Goal: Book appointment/travel/reservation

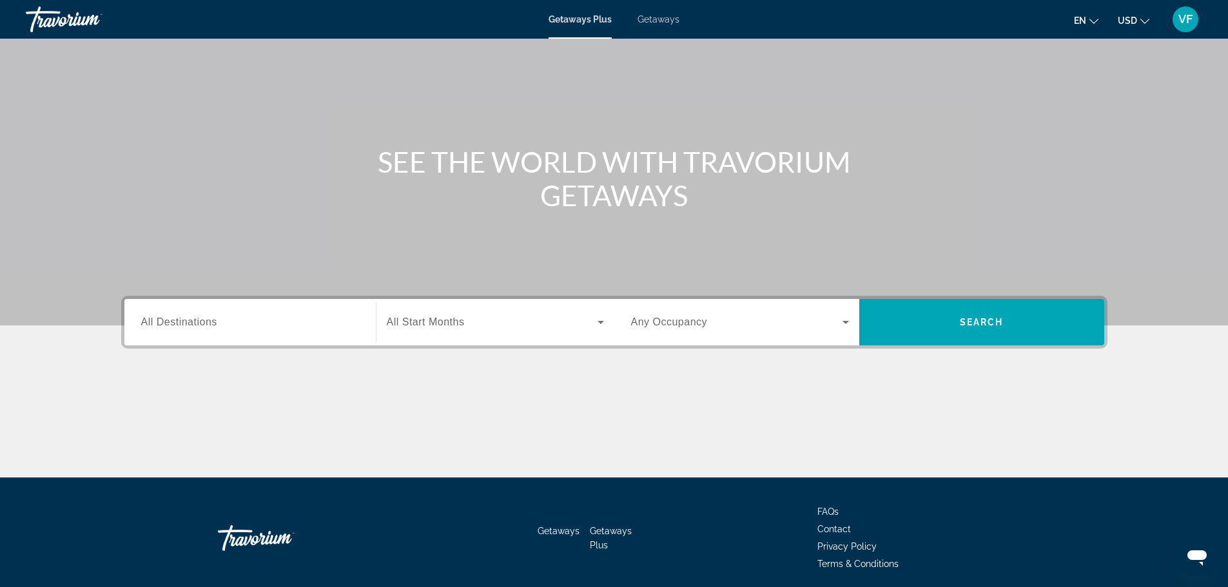
scroll to position [59, 0]
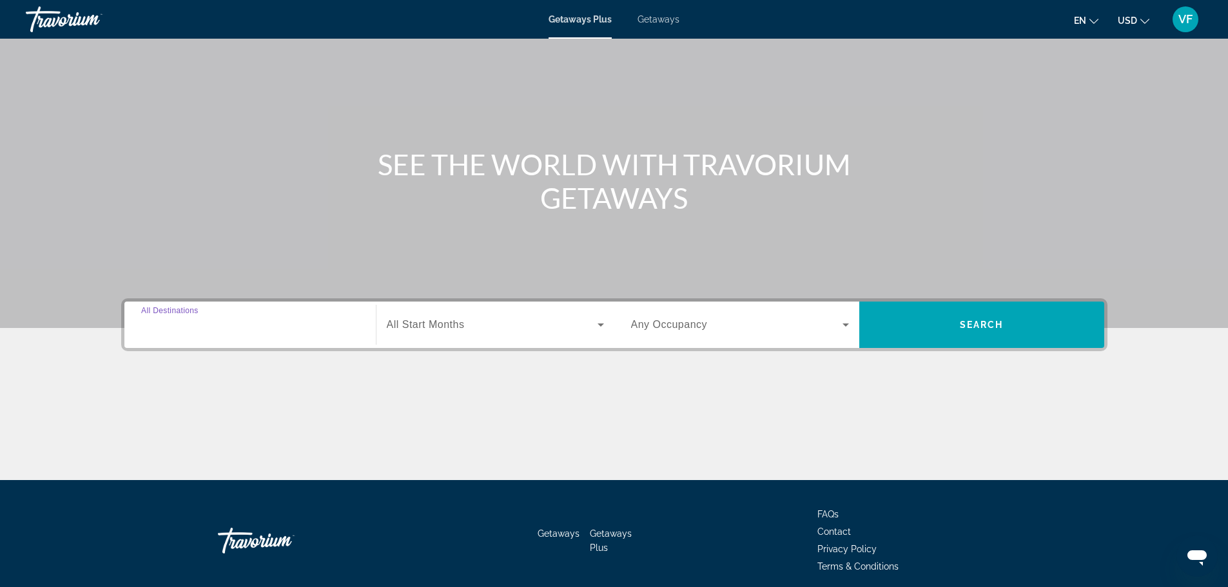
click at [233, 327] on input "Destination All Destinations" at bounding box center [250, 325] width 218 height 15
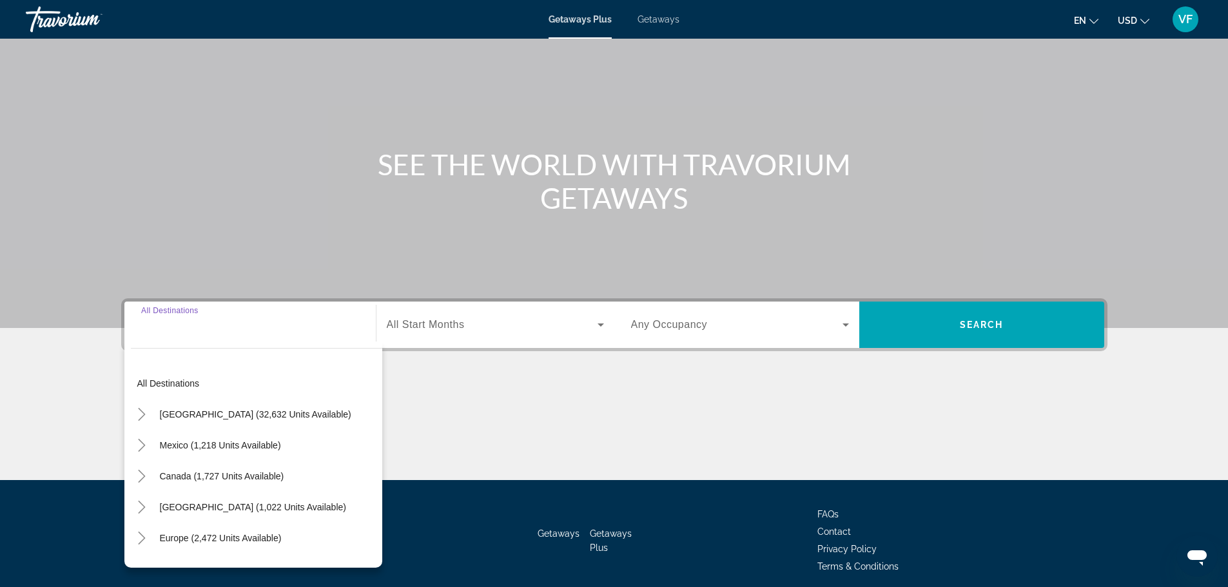
scroll to position [110, 0]
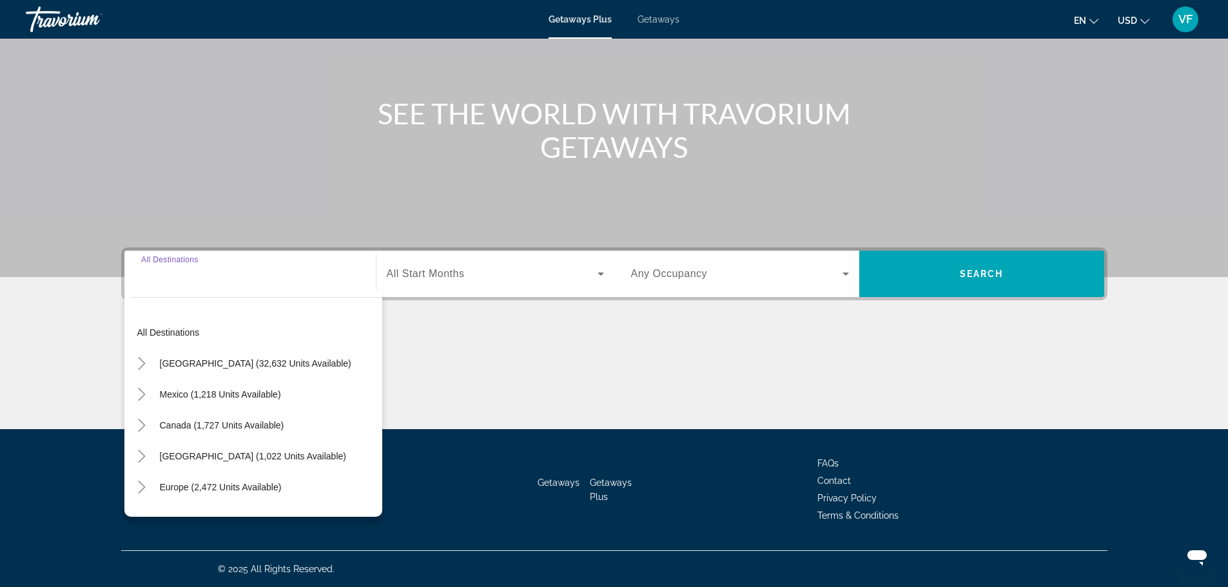
click at [231, 280] on input "Destination All Destinations" at bounding box center [250, 274] width 218 height 15
click at [166, 284] on div "Search widget" at bounding box center [250, 274] width 218 height 37
click at [175, 275] on input "Destination All Destinations" at bounding box center [250, 274] width 218 height 15
click at [262, 371] on span "Search widget" at bounding box center [255, 363] width 204 height 31
type input "**********"
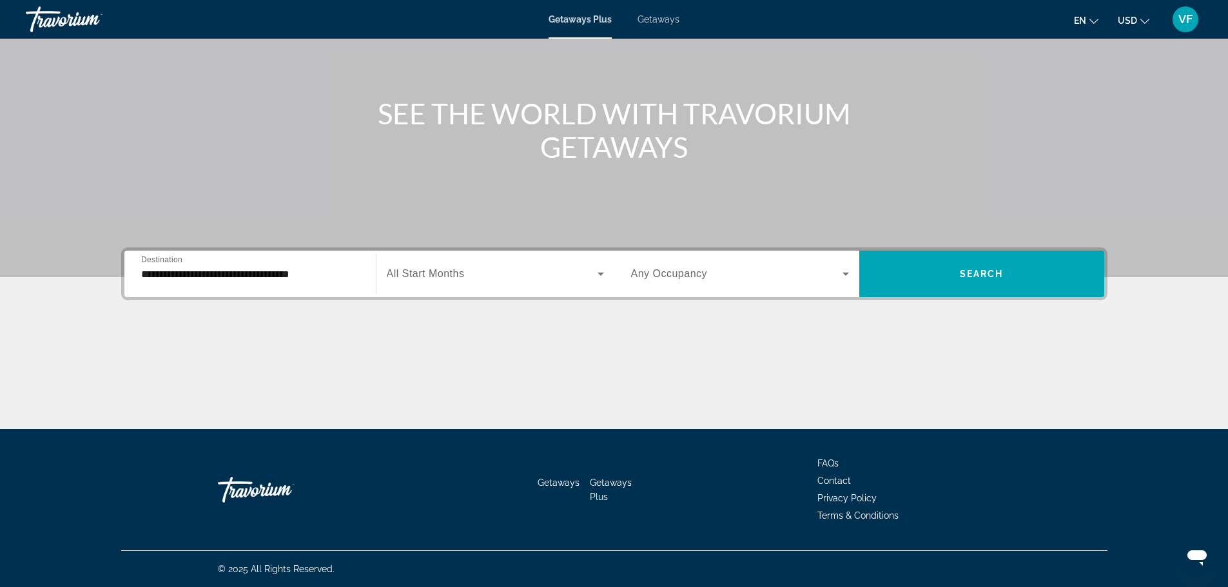
click at [429, 270] on span "All Start Months" at bounding box center [426, 273] width 78 height 11
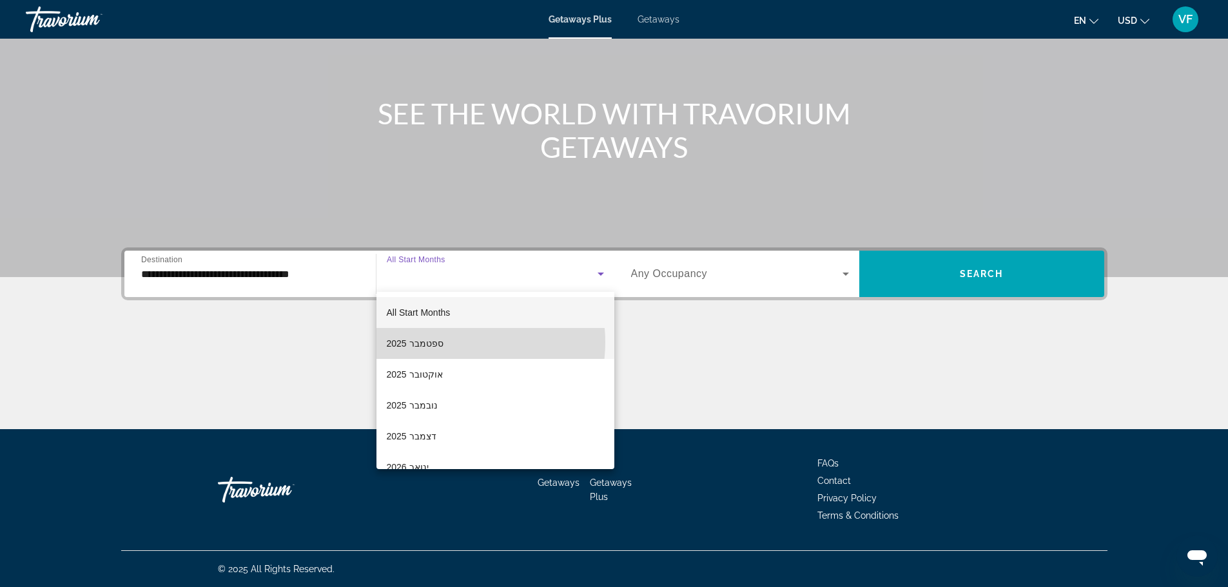
click at [447, 342] on mat-option "ספטמבר 2025" at bounding box center [495, 343] width 238 height 31
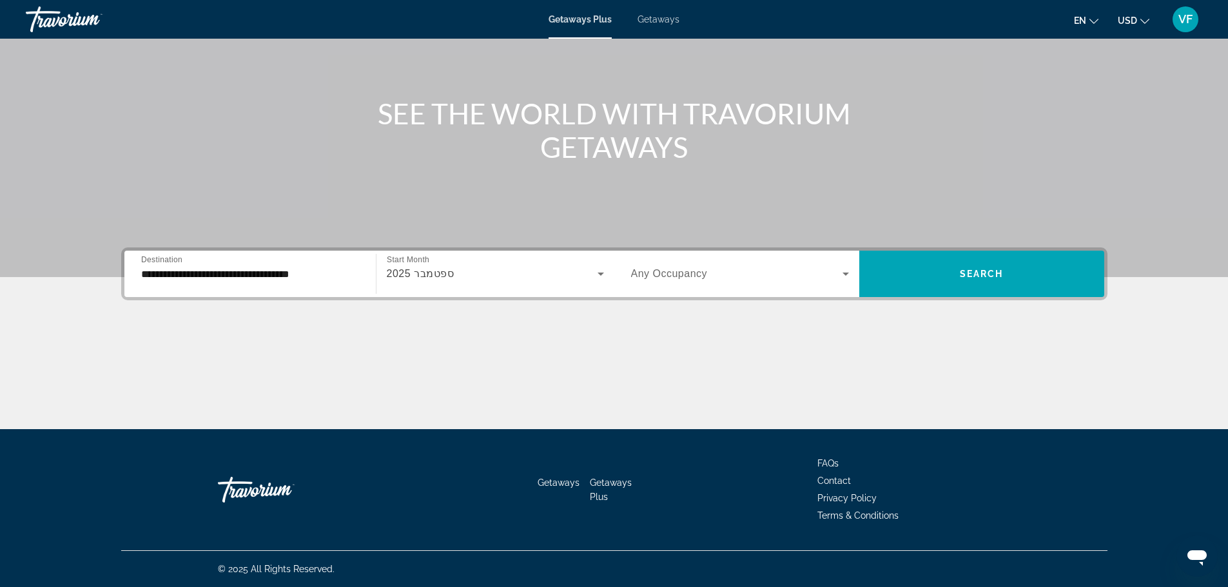
click at [661, 277] on span "Any Occupancy" at bounding box center [669, 273] width 77 height 11
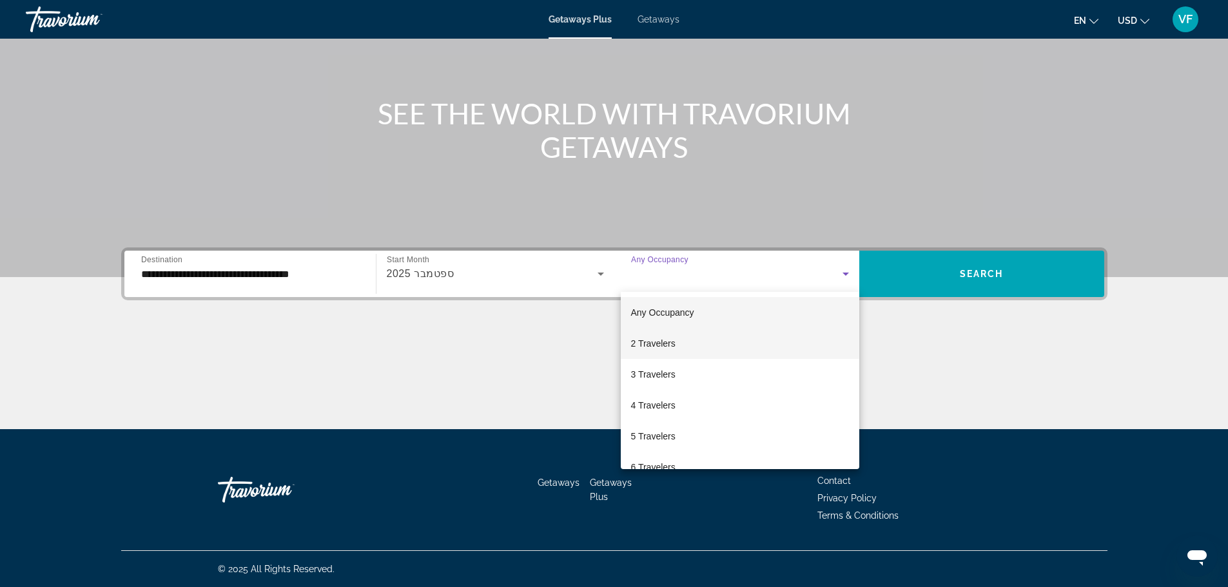
click at [685, 347] on mat-option "2 Travelers" at bounding box center [740, 343] width 239 height 31
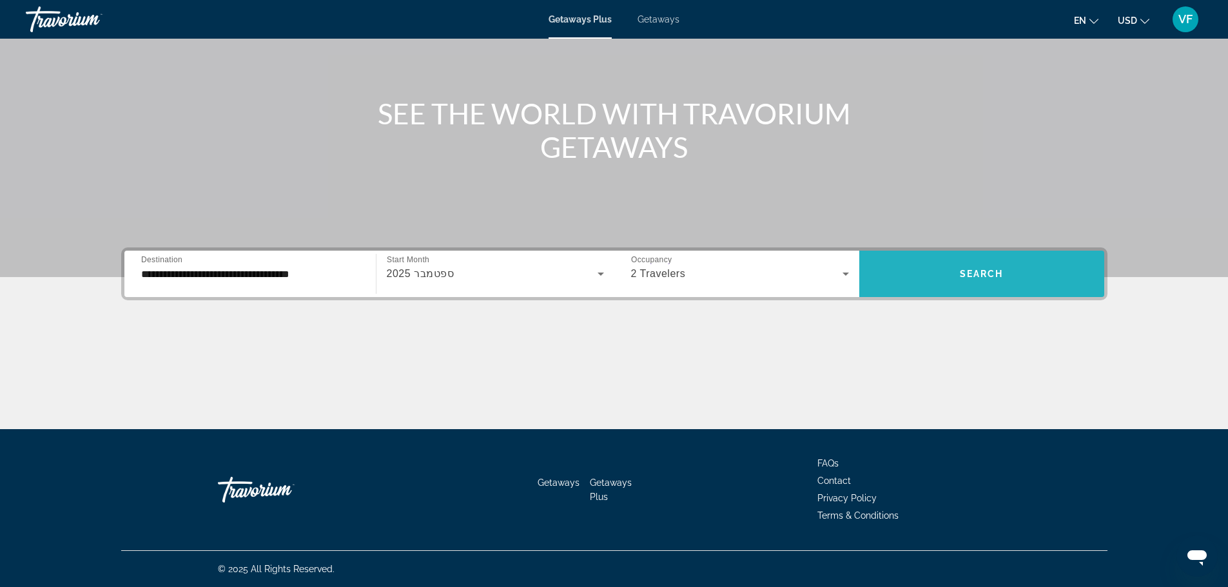
click at [932, 282] on span "Search widget" at bounding box center [981, 274] width 245 height 31
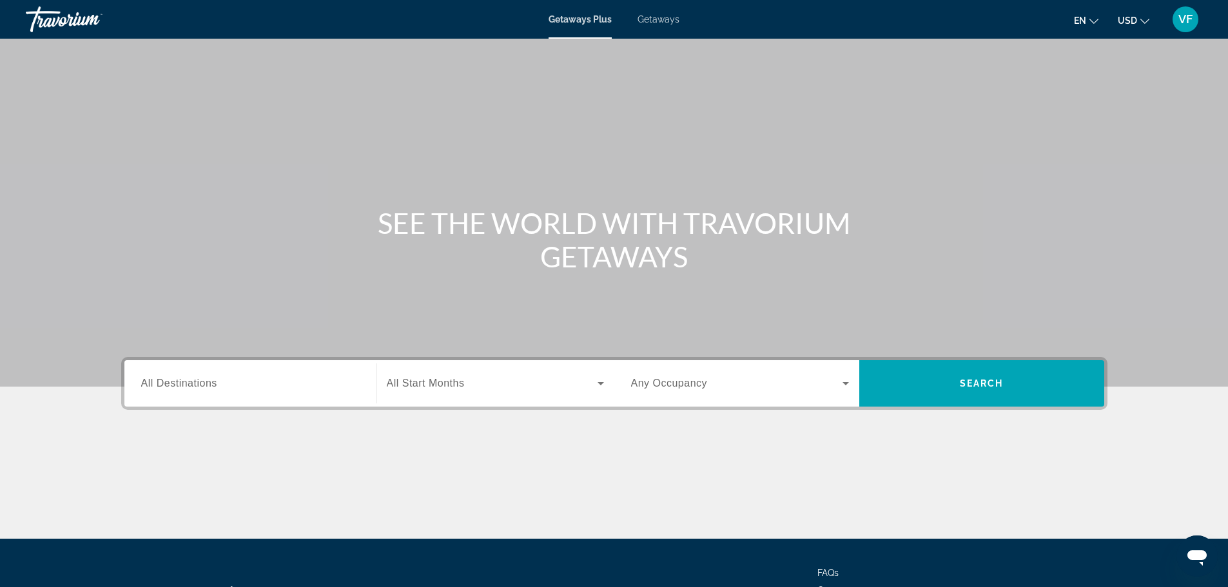
click at [644, 19] on span "Getaways" at bounding box center [659, 19] width 42 height 10
click at [181, 385] on span "All Destinations" at bounding box center [179, 383] width 76 height 11
click at [181, 385] on input "Destination All Destinations" at bounding box center [250, 383] width 218 height 15
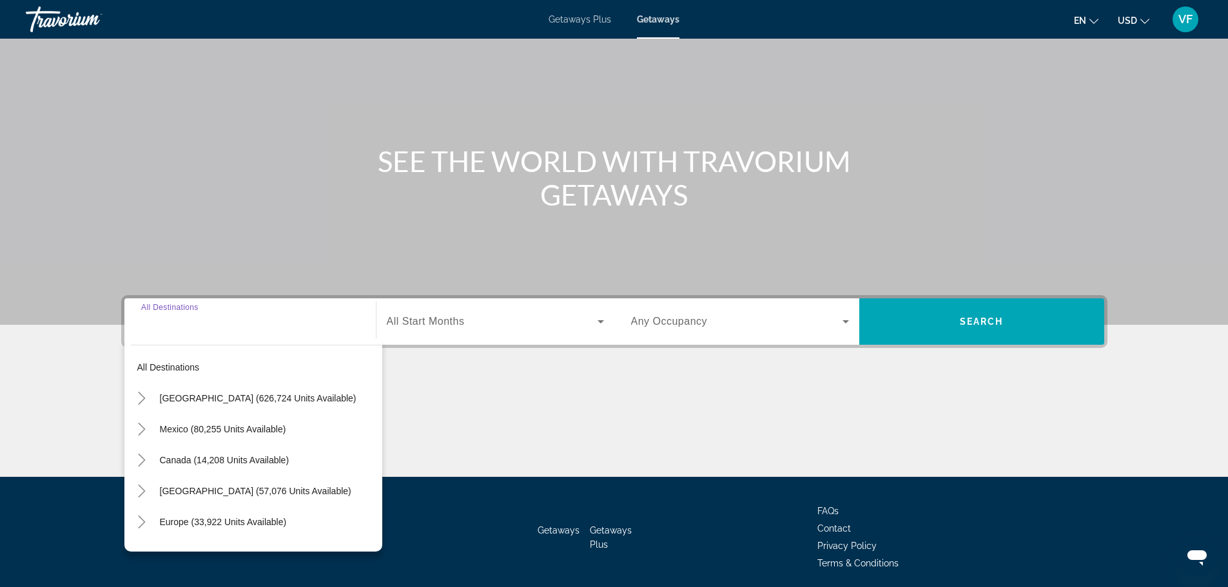
scroll to position [110, 0]
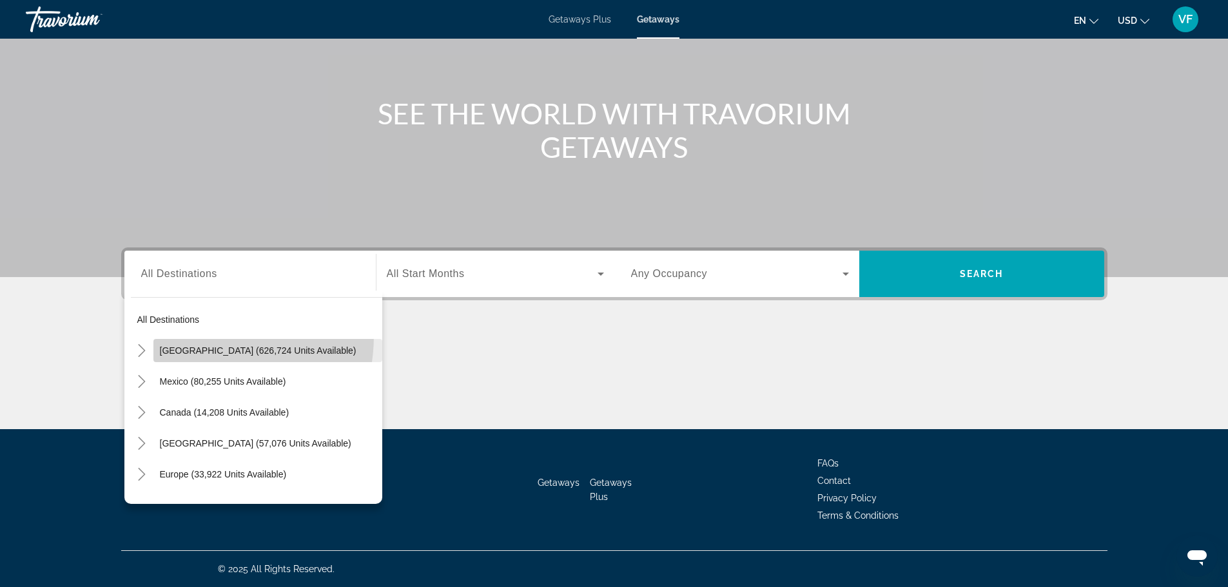
click at [181, 335] on span "Search widget" at bounding box center [267, 350] width 229 height 31
type input "**********"
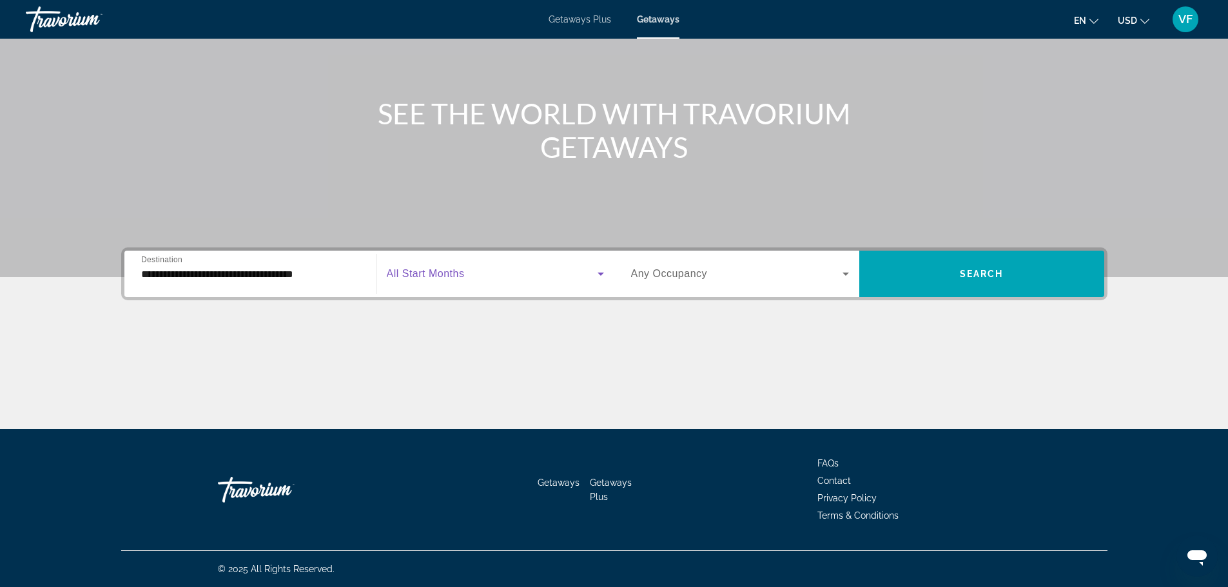
click at [469, 269] on span "Search widget" at bounding box center [492, 273] width 211 height 15
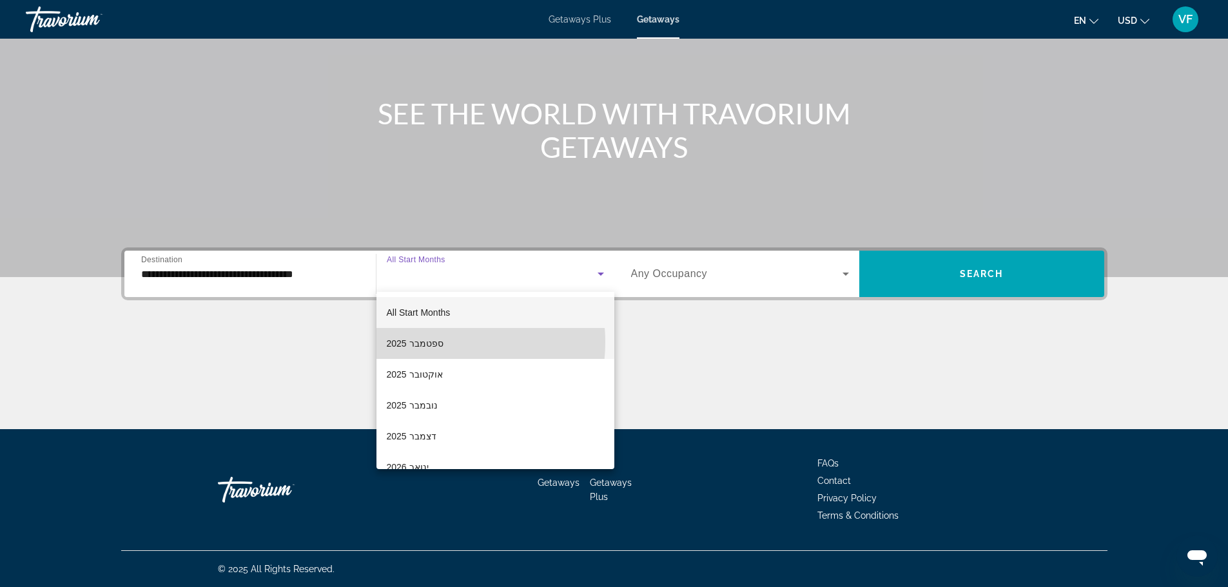
click at [435, 342] on span "ספטמבר 2025" at bounding box center [415, 343] width 57 height 15
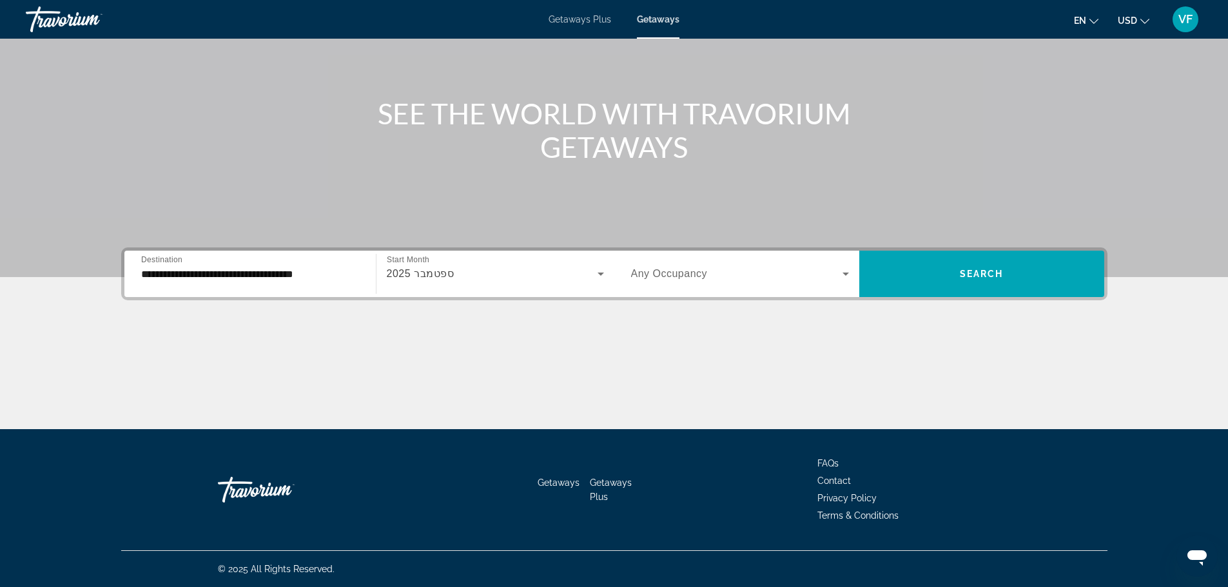
click at [696, 269] on span "Any Occupancy" at bounding box center [669, 273] width 77 height 11
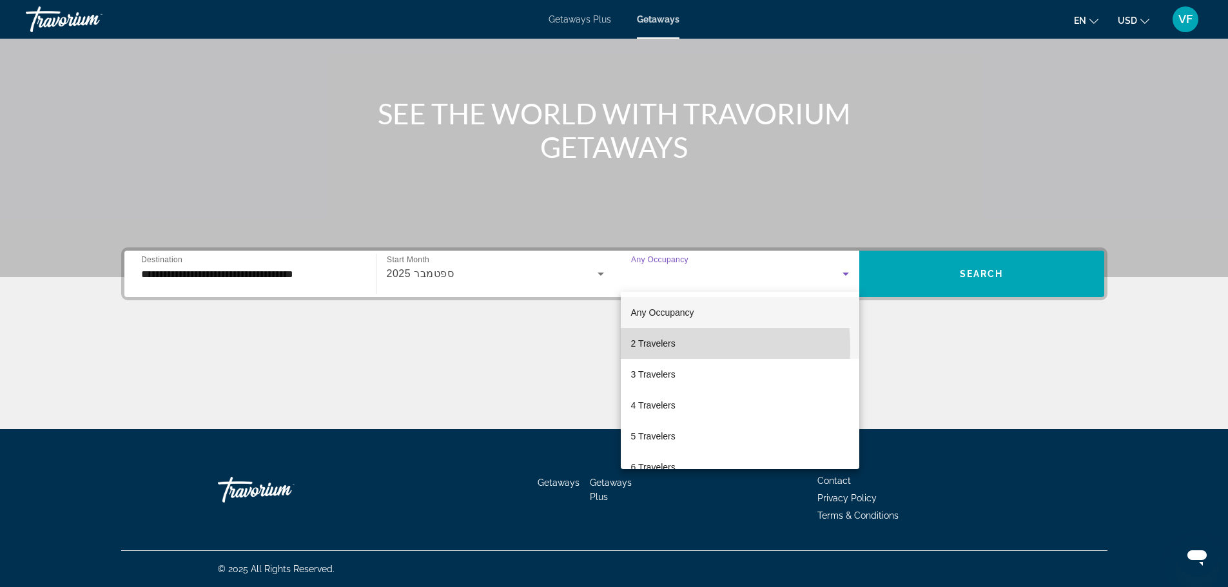
click at [660, 347] on span "2 Travelers" at bounding box center [653, 343] width 44 height 15
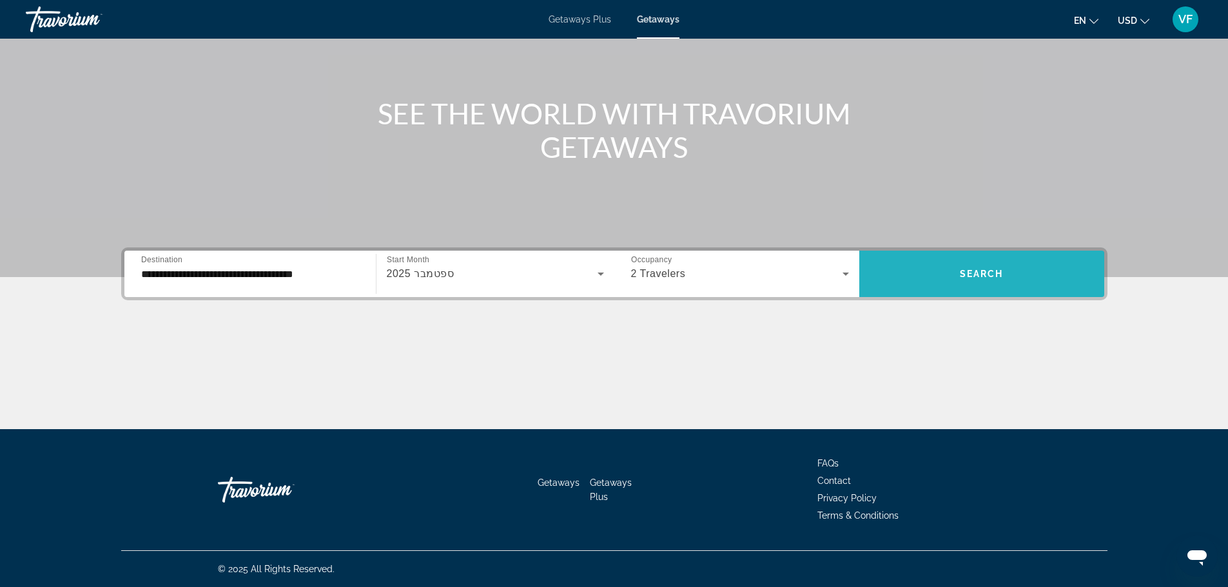
click at [915, 277] on span "Search widget" at bounding box center [981, 274] width 245 height 31
